Goal: Information Seeking & Learning: Learn about a topic

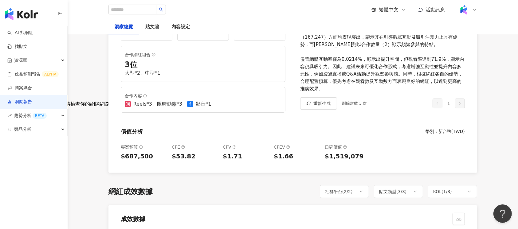
scroll to position [204, 0]
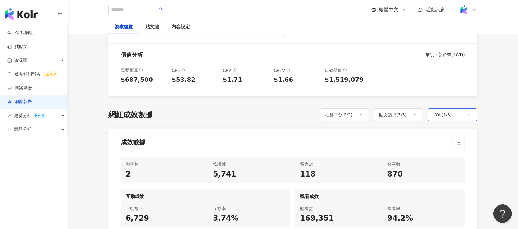
click at [457, 118] on div "KOL ( 1 / 3 )" at bounding box center [452, 114] width 49 height 13
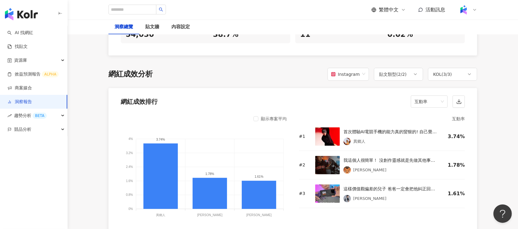
scroll to position [409, 0]
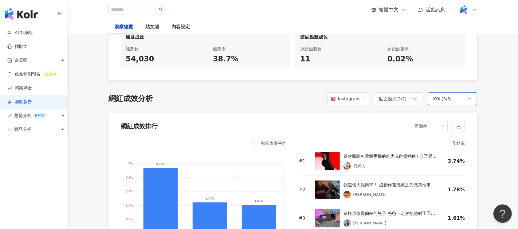
click at [441, 98] on div "KOL ( 3 / 3 )" at bounding box center [442, 98] width 19 height 7
click at [440, 142] on span "[PERSON_NAME]" at bounding box center [454, 142] width 29 height 7
click at [438, 146] on label "[PERSON_NAME]" at bounding box center [452, 142] width 34 height 11
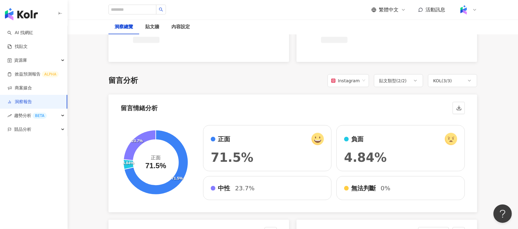
scroll to position [778, 0]
click at [450, 82] on div "KOL ( 3 / 3 )" at bounding box center [442, 80] width 19 height 7
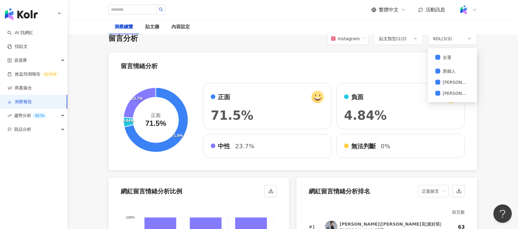
scroll to position [883, 0]
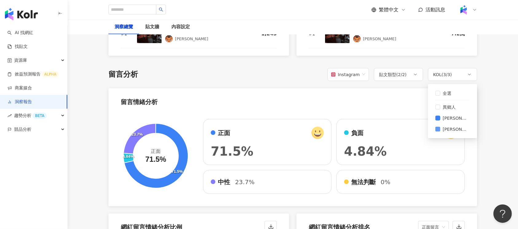
click at [441, 130] on span "[PERSON_NAME]" at bounding box center [454, 129] width 29 height 7
click at [497, 111] on main "洞察報告 ASUS_ROG_Phone9pro_2025Q2_KOL影音 ASUS_ROG_Phone9pro_2025Q2_KOL影音 加入網紅 洞察總覽 …" at bounding box center [293, 102] width 450 height 1930
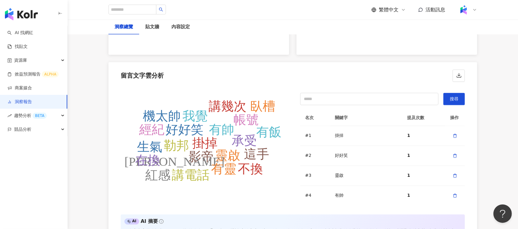
scroll to position [1285, 0]
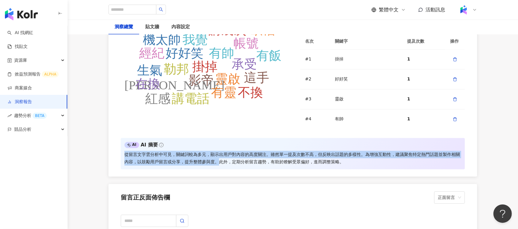
drag, startPoint x: 124, startPoint y: 155, endPoint x: 217, endPoint y: 161, distance: 92.6
click at [217, 161] on div "從留言文字雲分析中可見，關鍵詞較為多元，顯示出用戶對內容的高度關注。雖然單一提及次數不高，但反映出話題的多樣性。為增強互動性，建議聚焦特定熱門話題並製作相關內…" at bounding box center [292, 158] width 336 height 15
copy div "從留言文字雲分析中可見，關鍵詞較為多元，顯示出用戶對內容的高度關注。雖然單一提及次數不高，但反映出話題的多樣性。為增強互動性，建議聚焦特定熱門話題並製作相關內…"
